Goal: Information Seeking & Learning: Learn about a topic

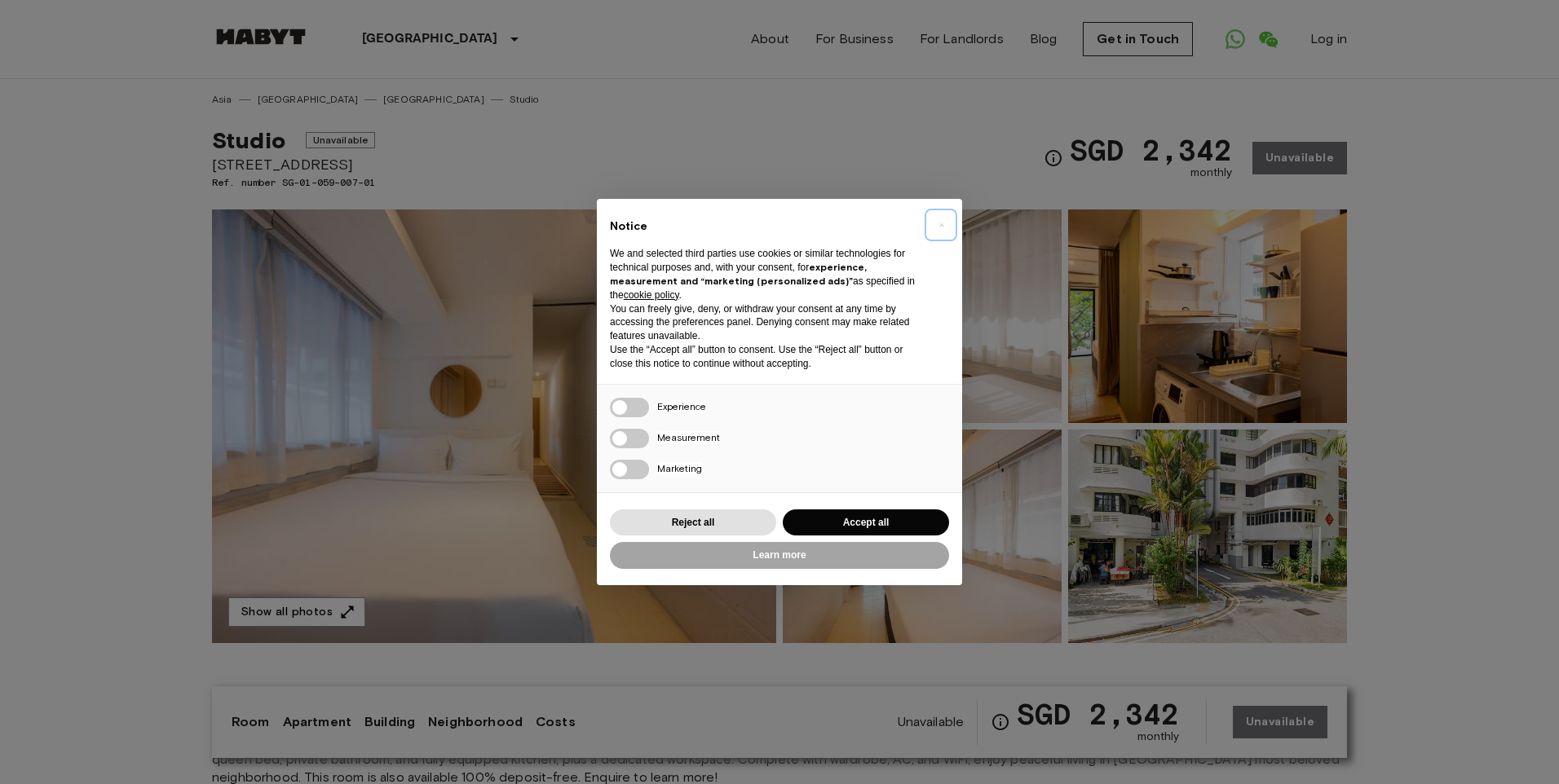
drag, startPoint x: 939, startPoint y: 219, endPoint x: 932, endPoint y: 223, distance: 8.1
click at [940, 219] on span "×" at bounding box center [941, 225] width 6 height 20
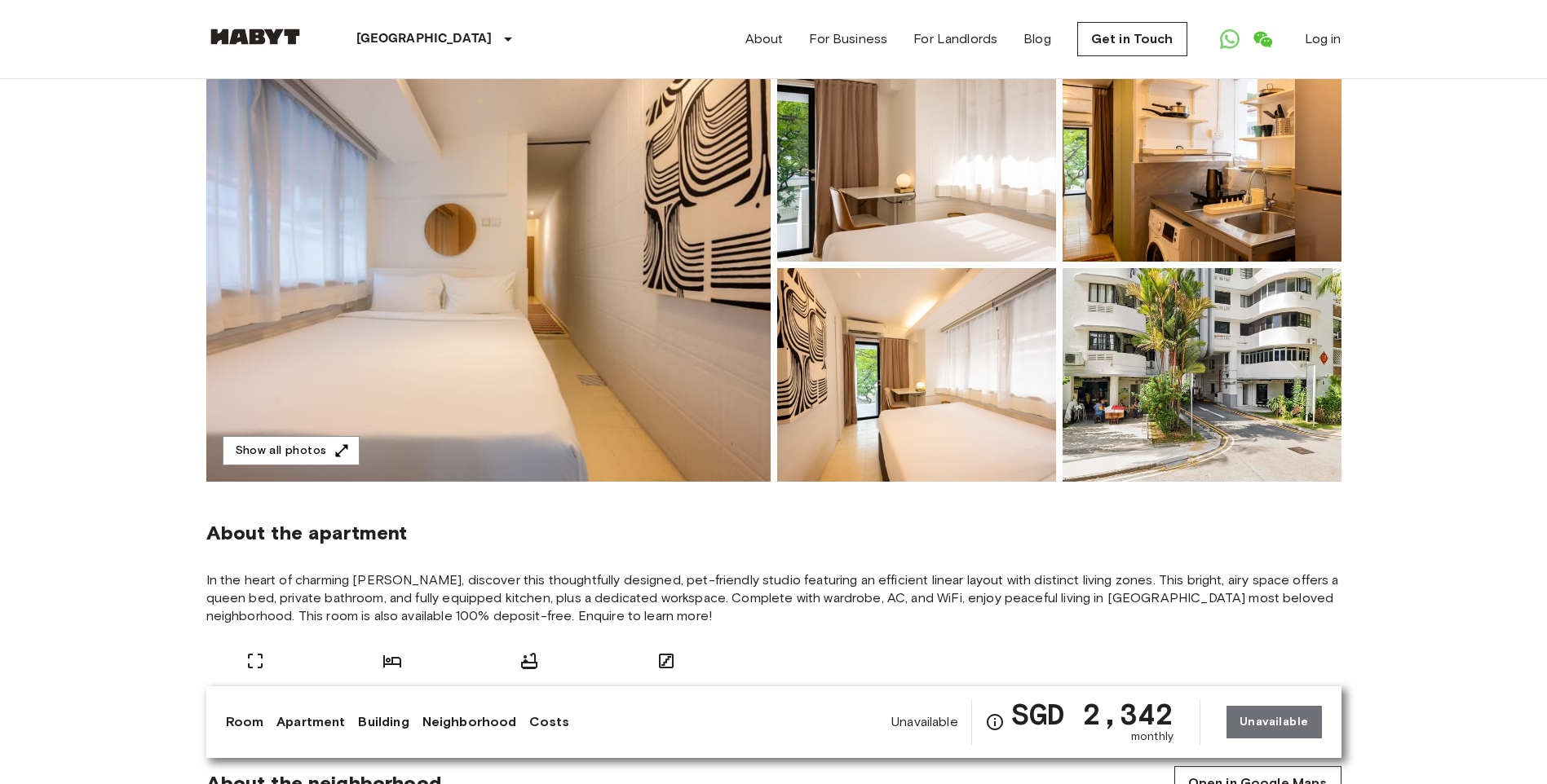
scroll to position [163, 0]
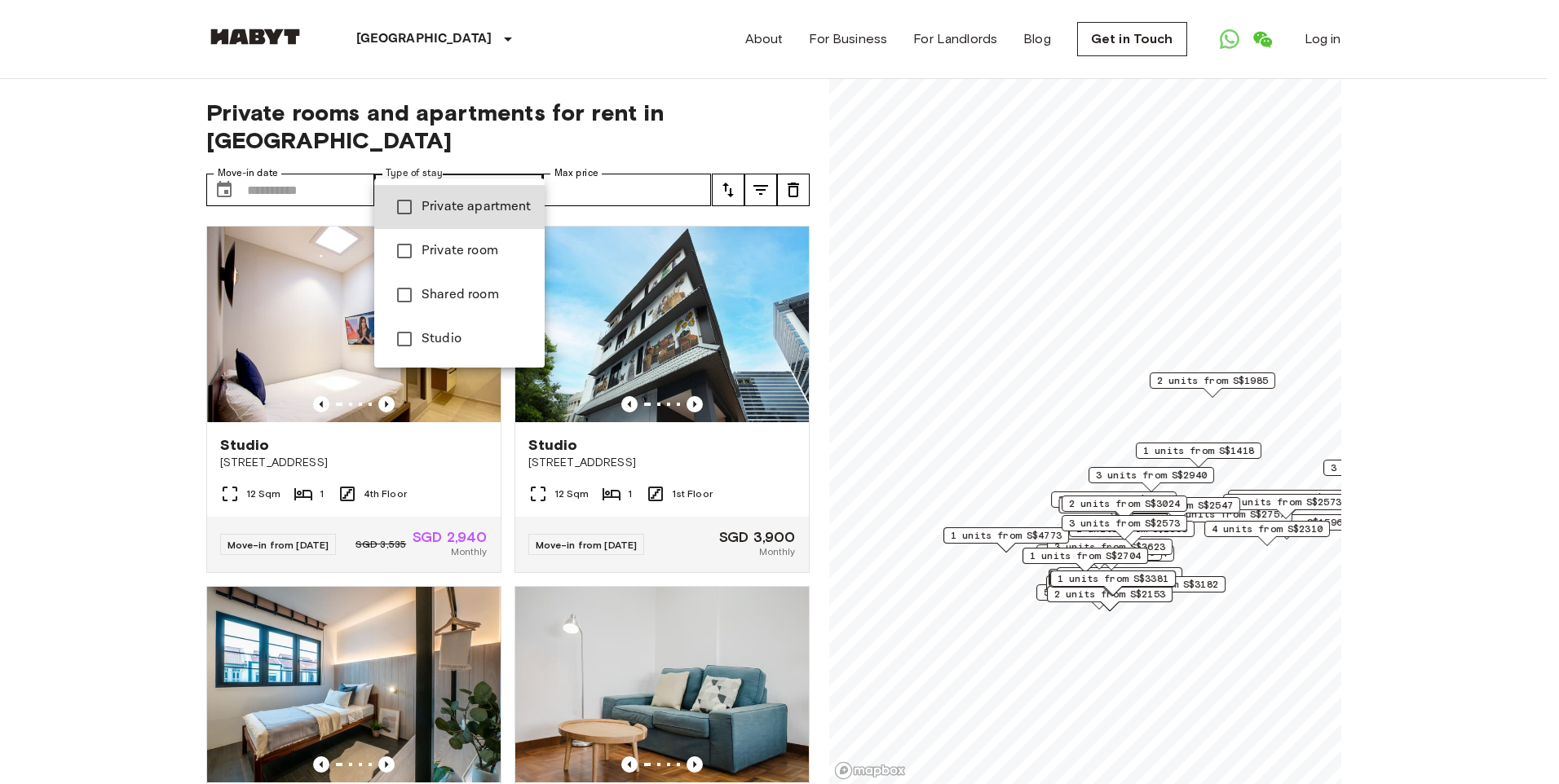
click at [495, 207] on span "Private apartment" at bounding box center [476, 207] width 110 height 20
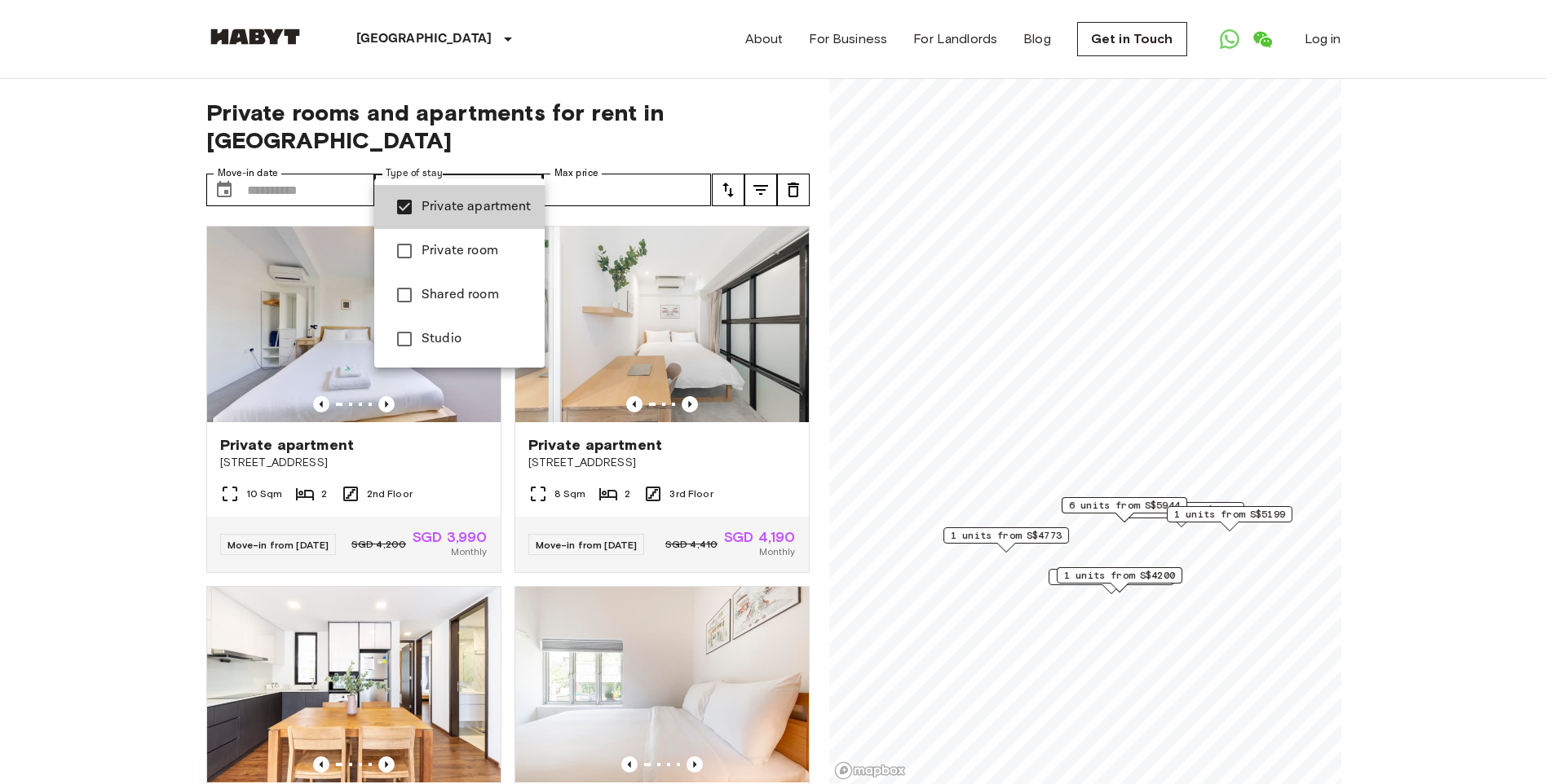
type input "**********"
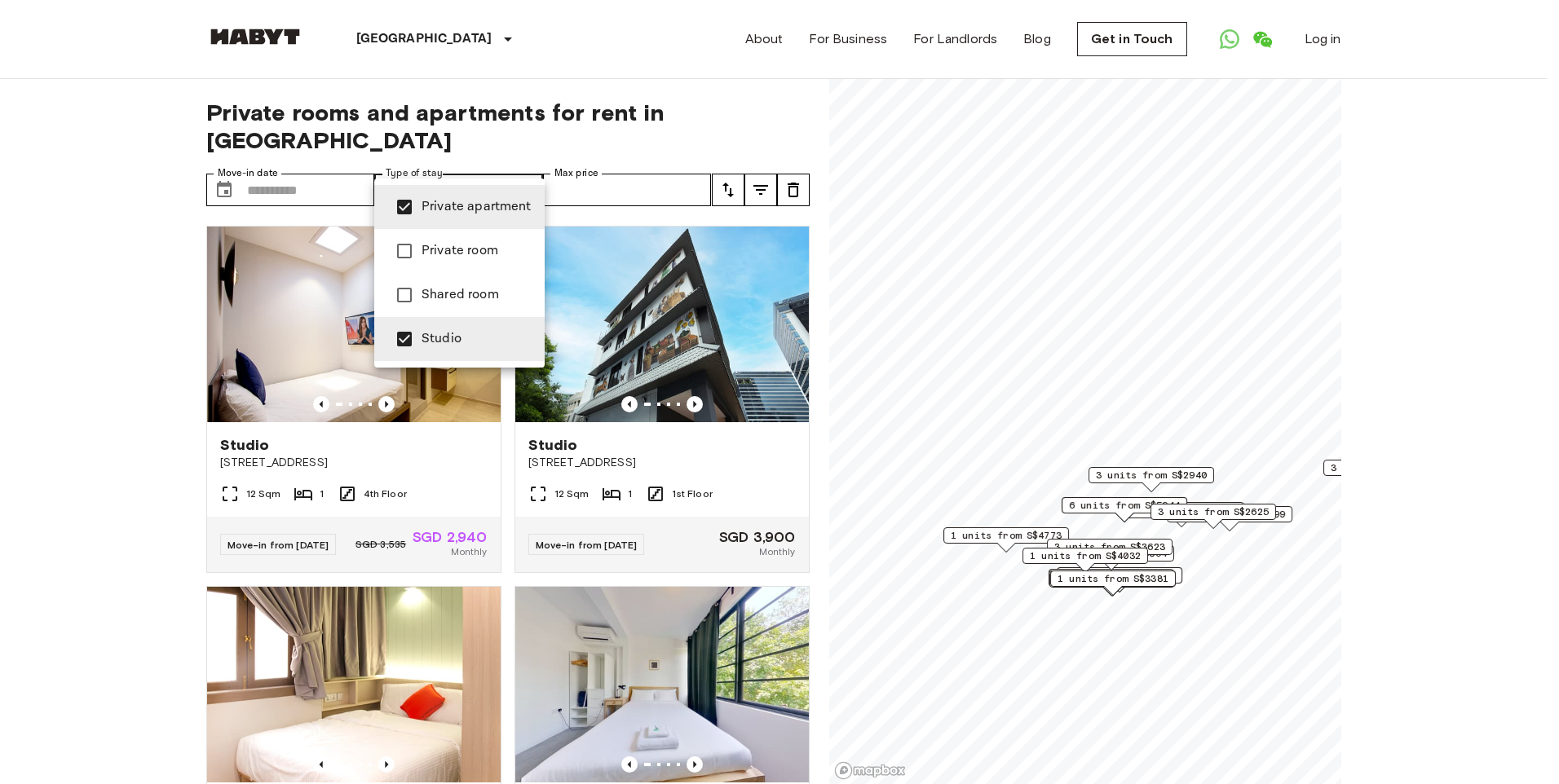
click at [88, 401] on div at bounding box center [779, 392] width 1559 height 784
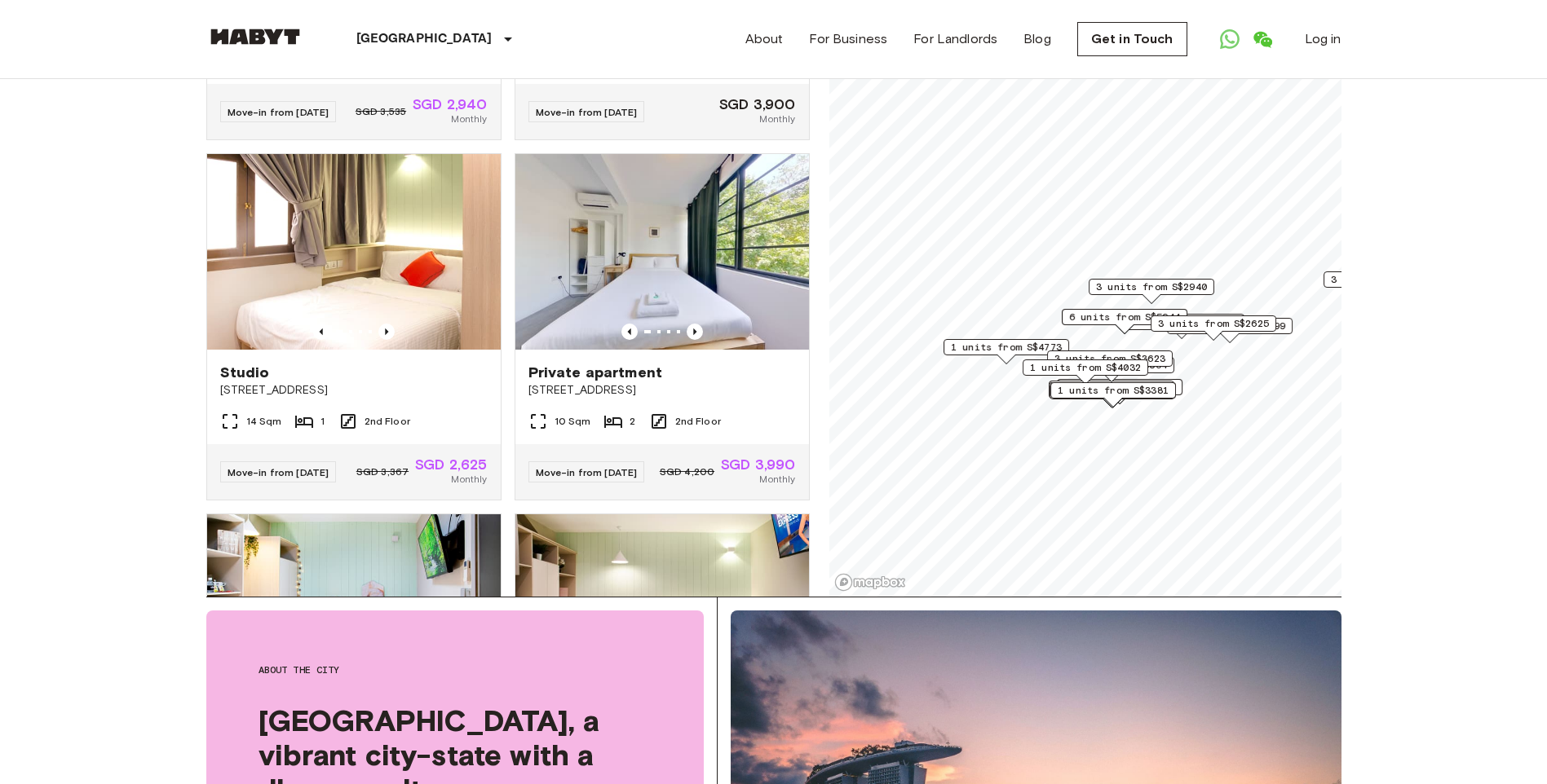
scroll to position [163, 0]
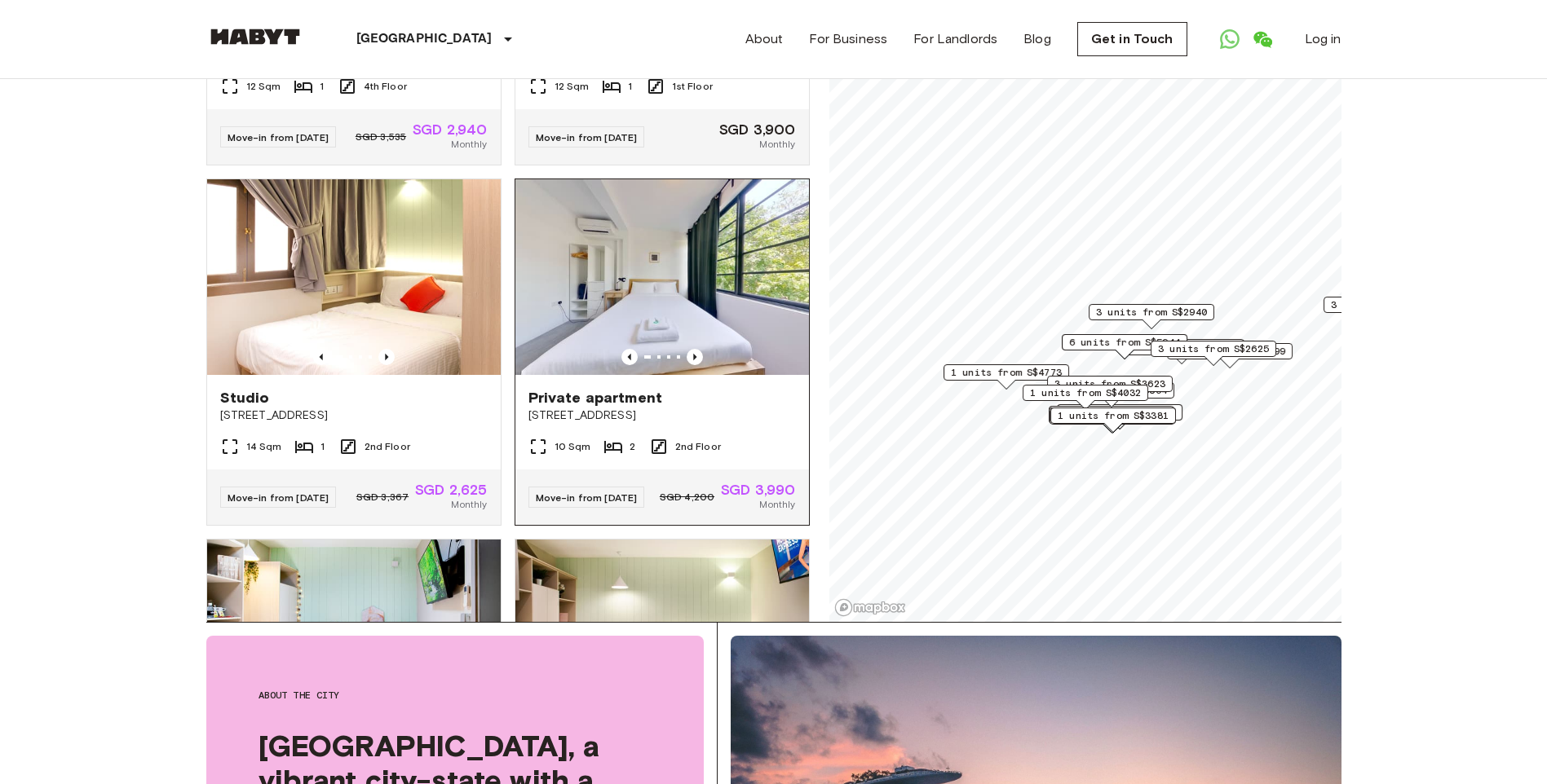
click at [707, 325] on img at bounding box center [662, 277] width 293 height 195
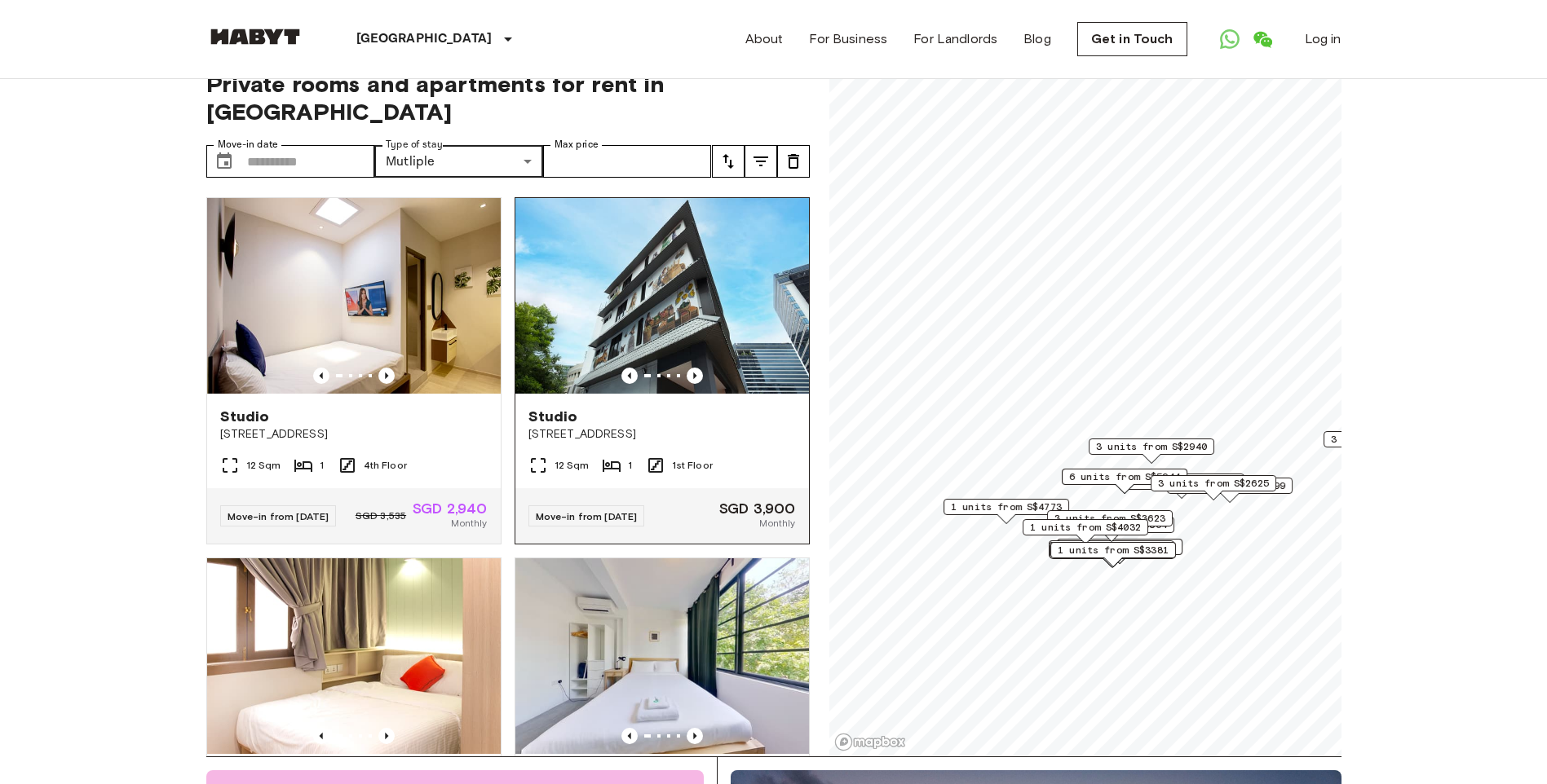
scroll to position [0, 0]
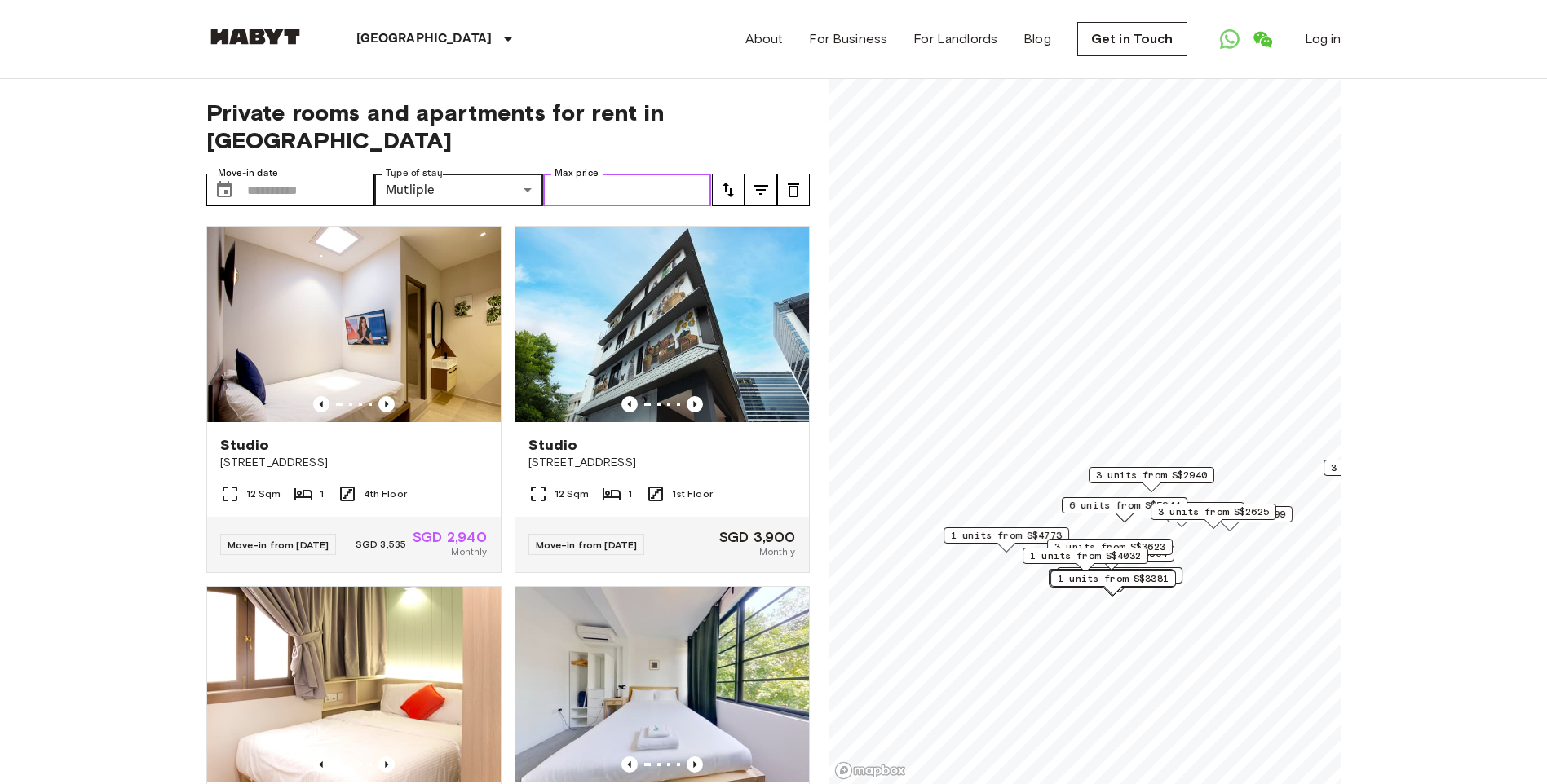
click at [678, 174] on input "Max price" at bounding box center [627, 190] width 169 height 33
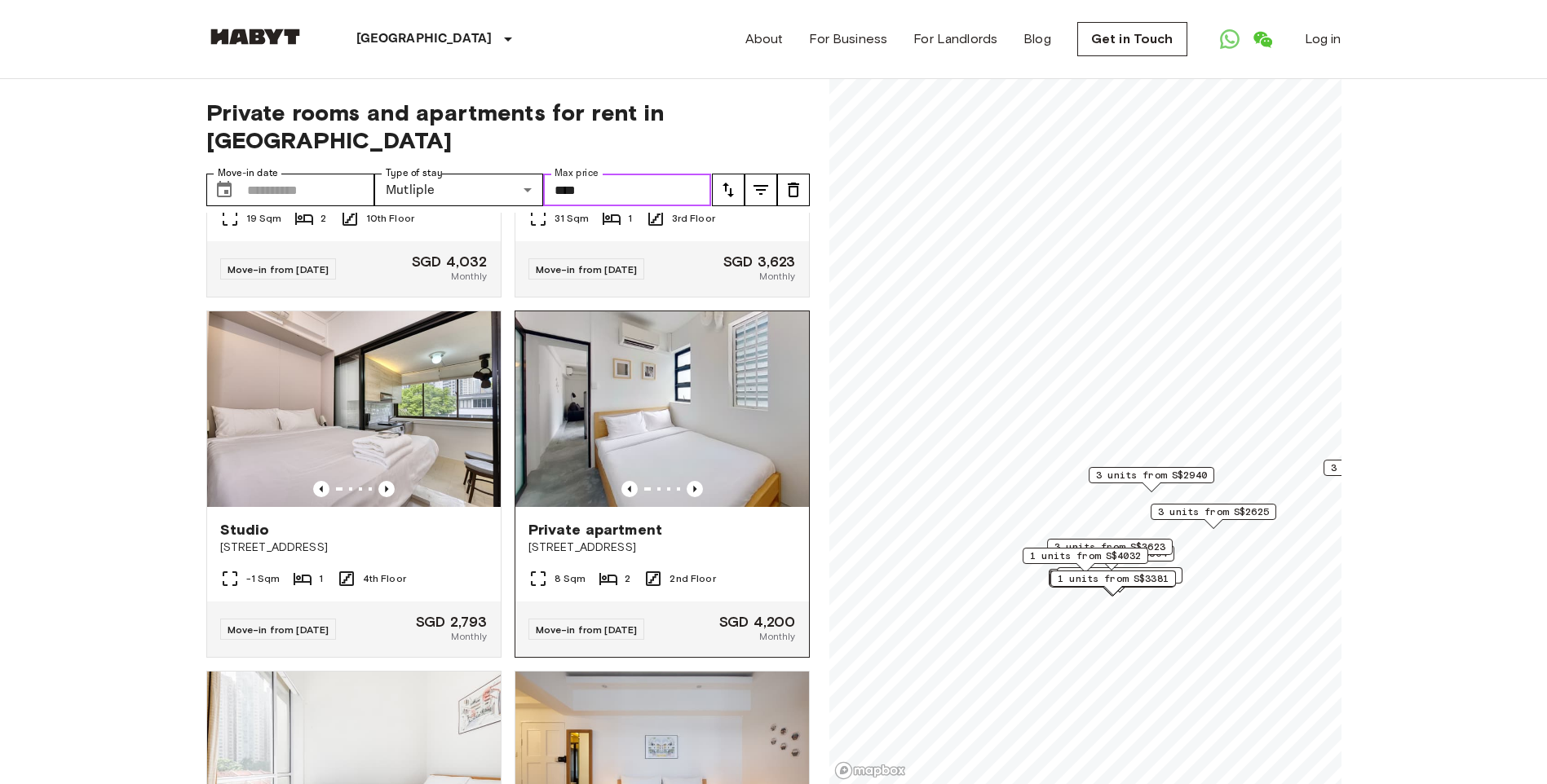
scroll to position [3860, 0]
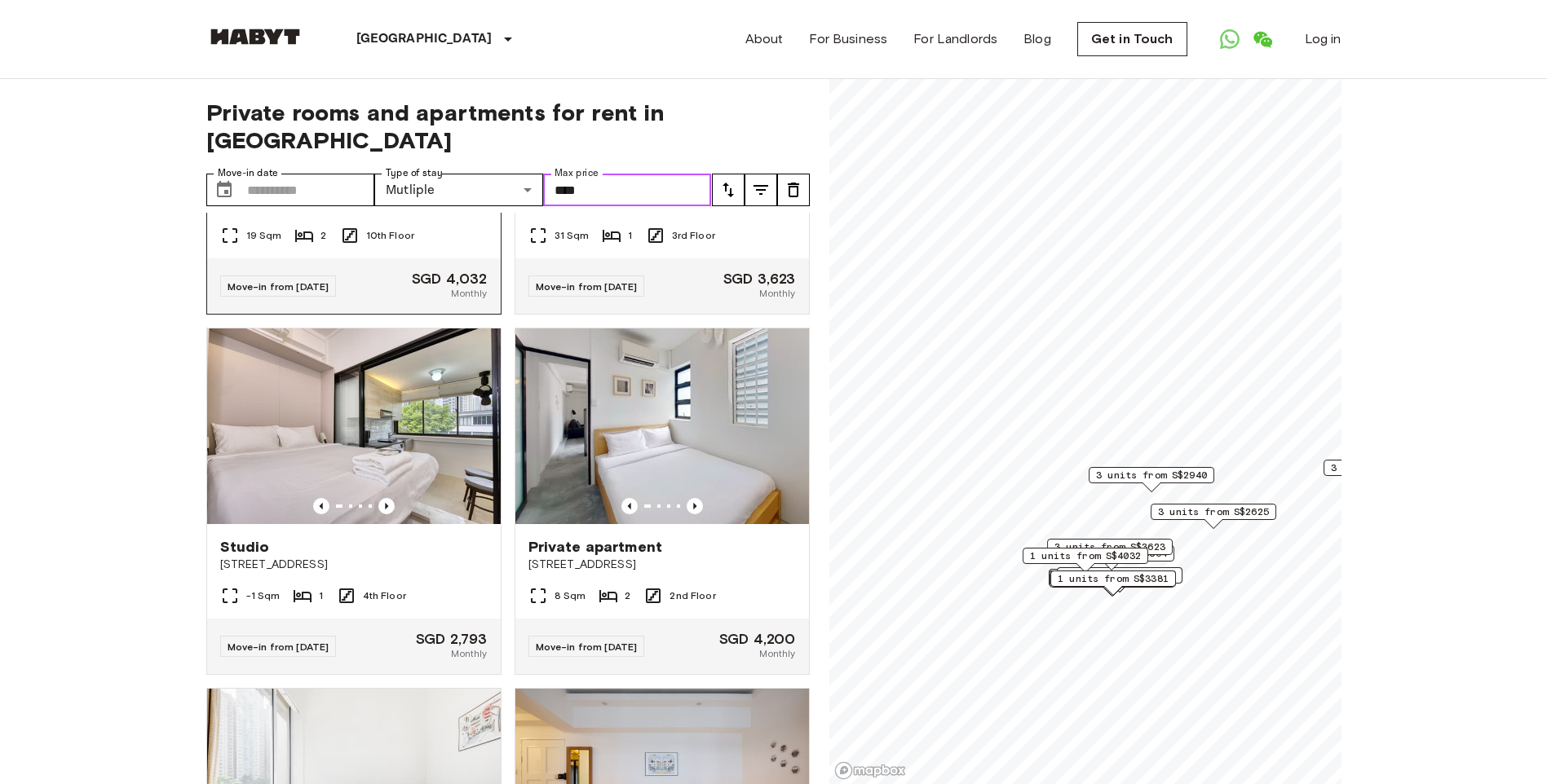
click at [419, 164] on img at bounding box center [353, 66] width 293 height 195
type input "****"
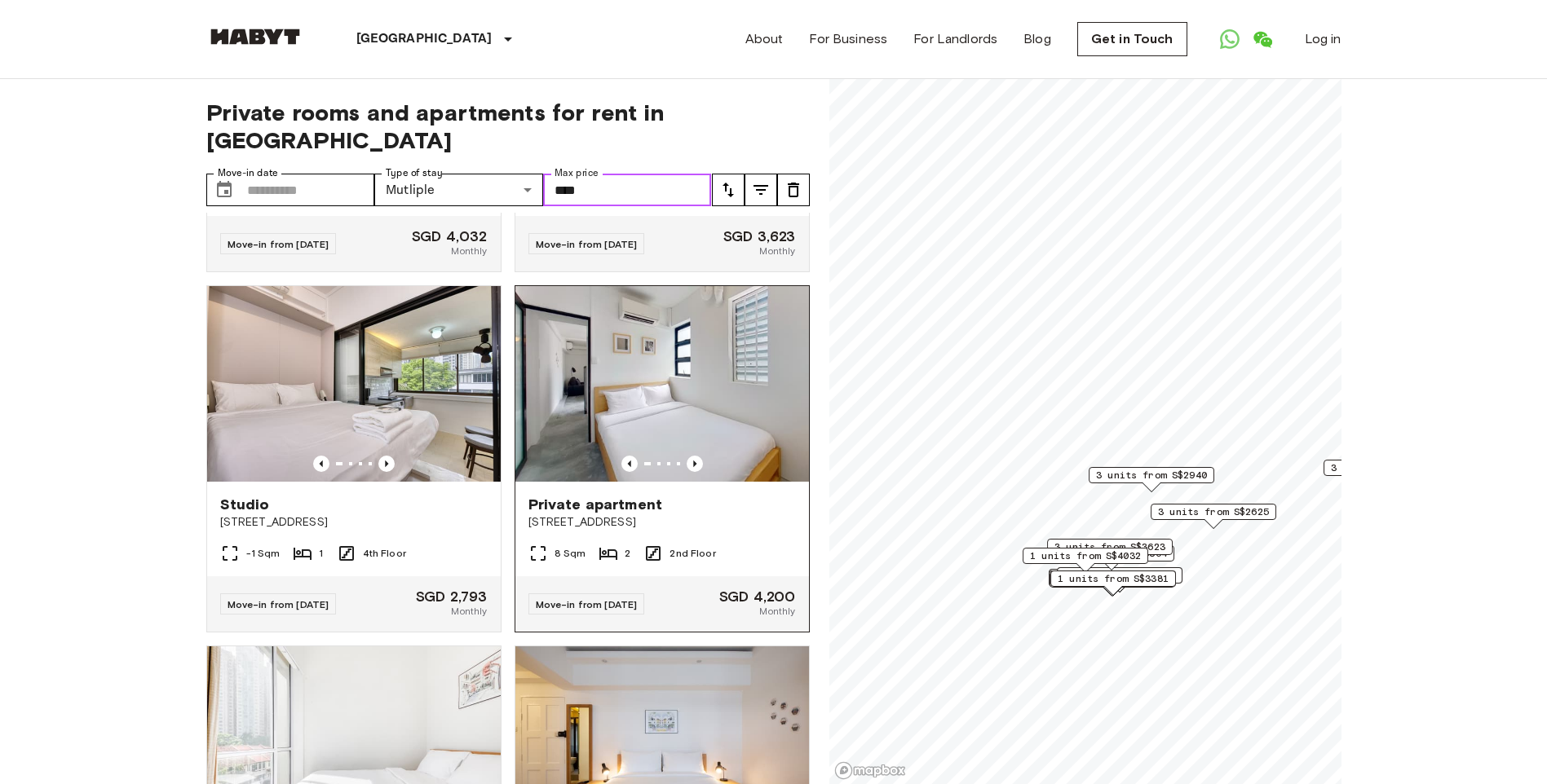
scroll to position [3942, 0]
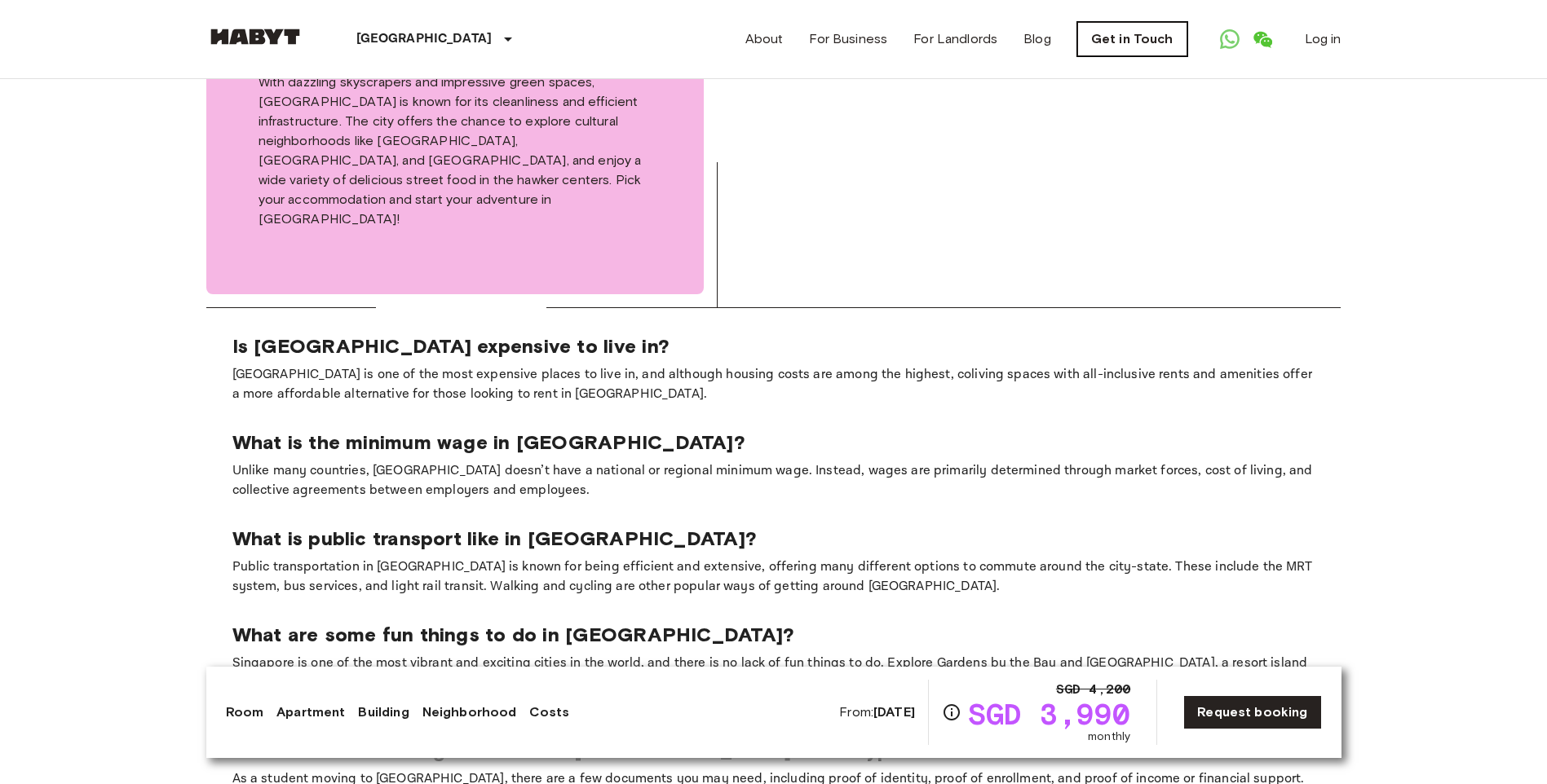
scroll to position [2201, 0]
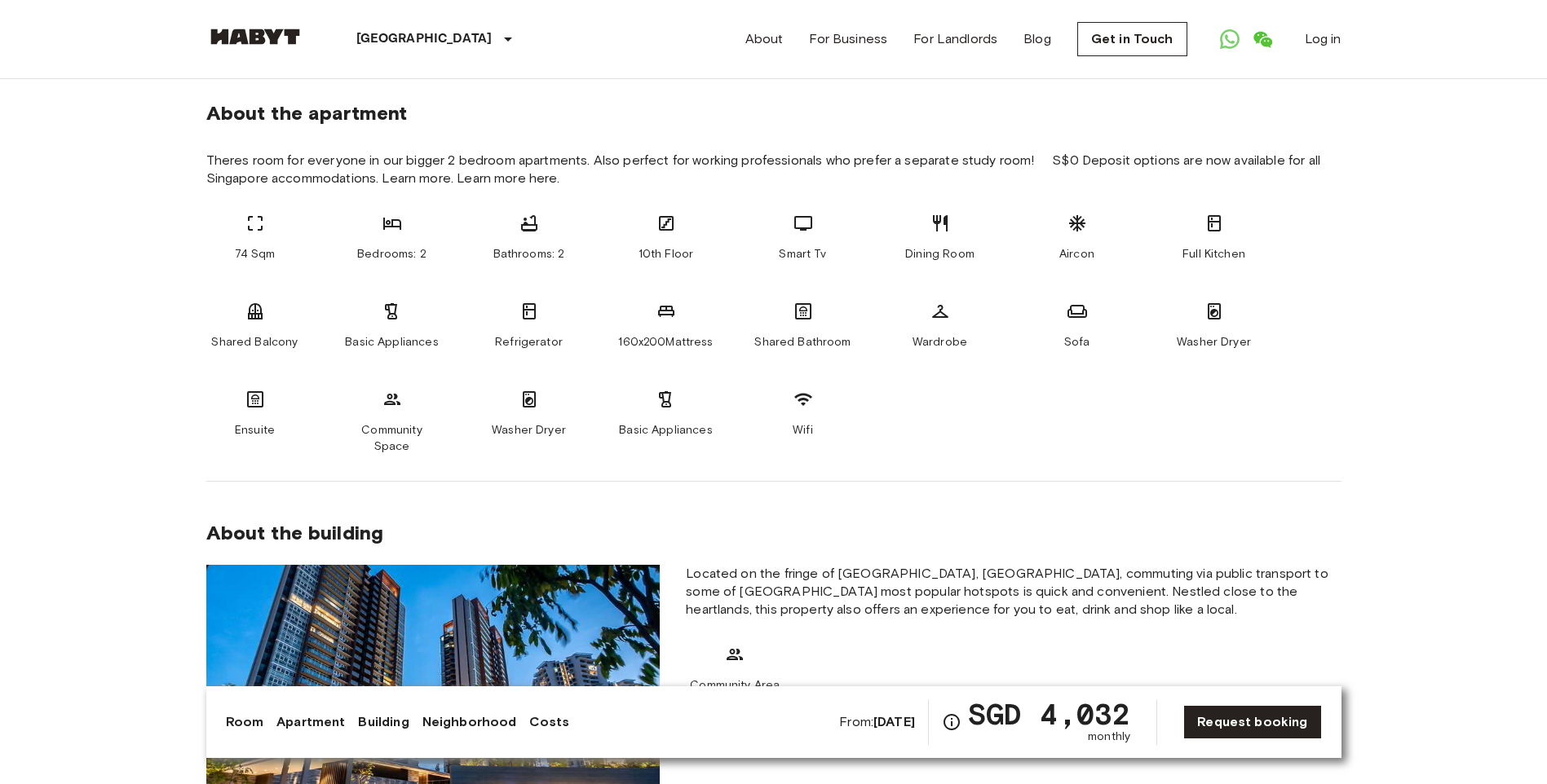
scroll to position [734, 0]
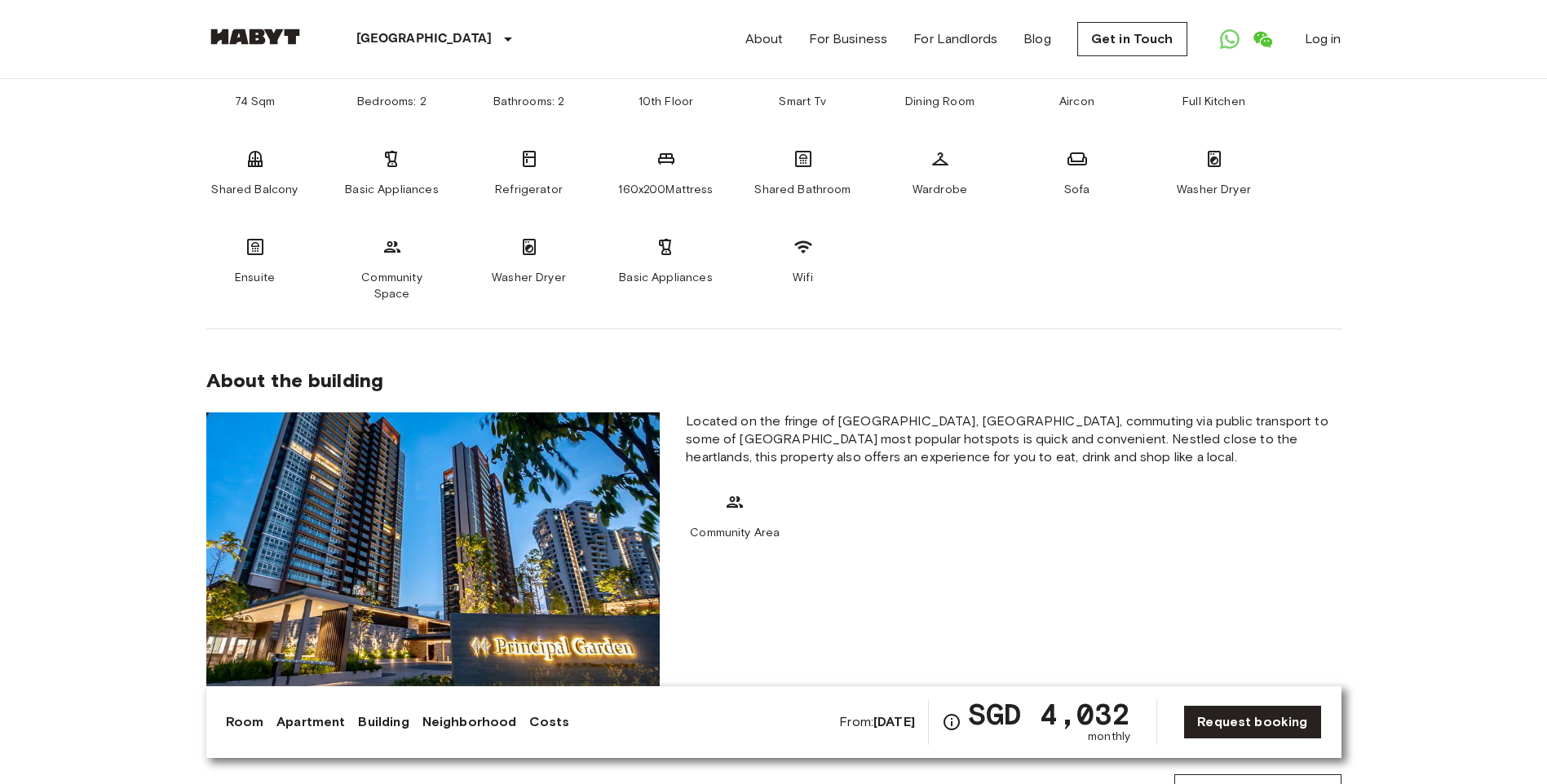
click at [729, 525] on span "Community Area" at bounding box center [735, 532] width 90 height 16
click at [741, 492] on icon at bounding box center [734, 501] width 20 height 20
click at [734, 496] on icon at bounding box center [734, 501] width 16 height 11
